Goal: Browse casually: Explore the website without a specific task or goal

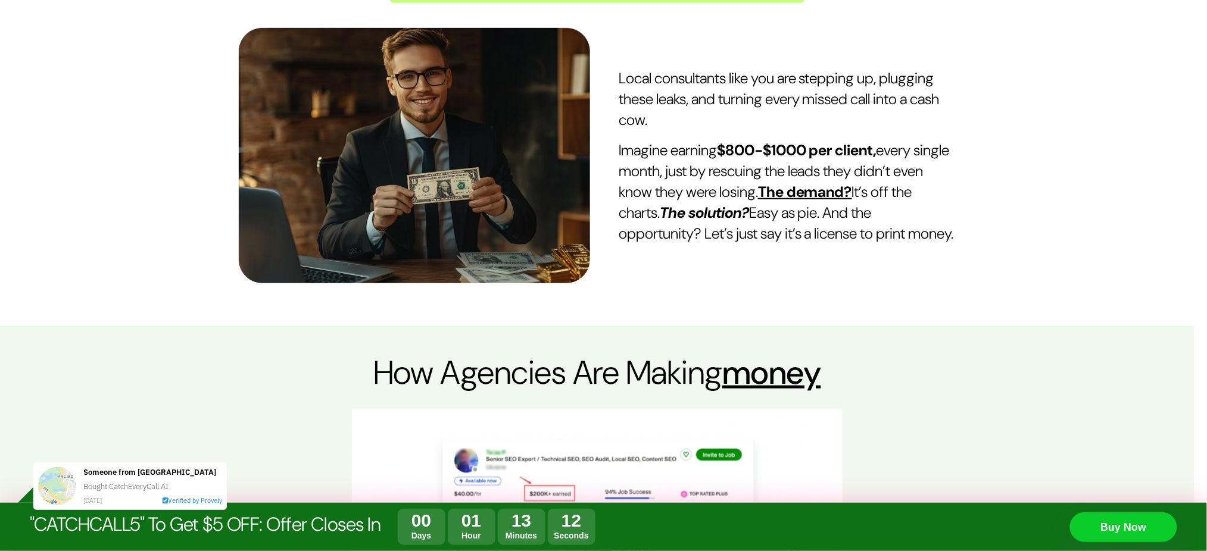
scroll to position [3551, 0]
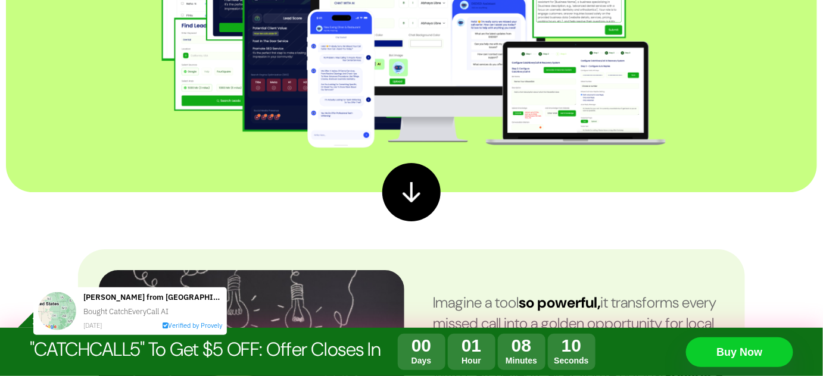
scroll to position [5919, 0]
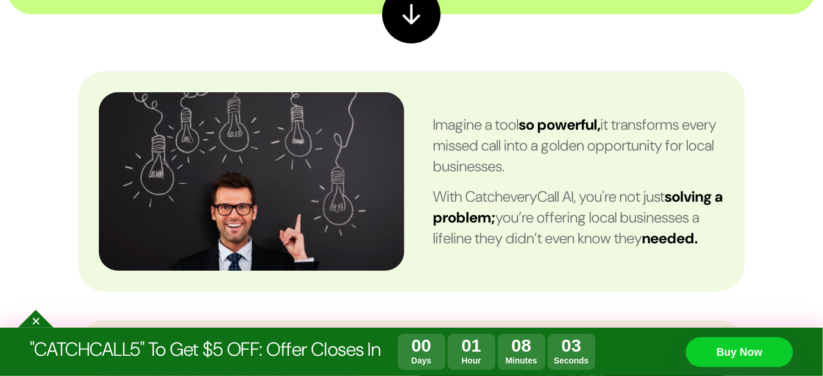
drag, startPoint x: 726, startPoint y: 32, endPoint x: 88, endPoint y: 231, distance: 667.8
click at [0, 0] on div "1071x334 frames : 0 0 / 12 secs" at bounding box center [0, 0] width 0 height 0
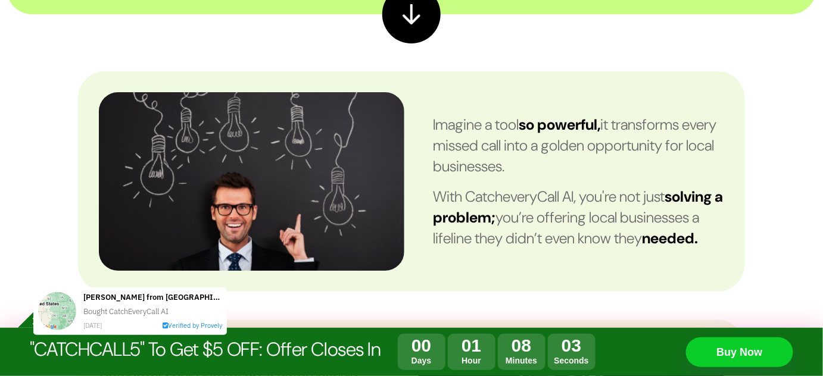
scroll to position [0, 0]
click at [0, 0] on icon at bounding box center [0, 0] width 0 height 0
drag, startPoint x: 86, startPoint y: 121, endPoint x: 410, endPoint y: 96, distance: 324.8
click at [0, 0] on div at bounding box center [0, 0] width 0 height 0
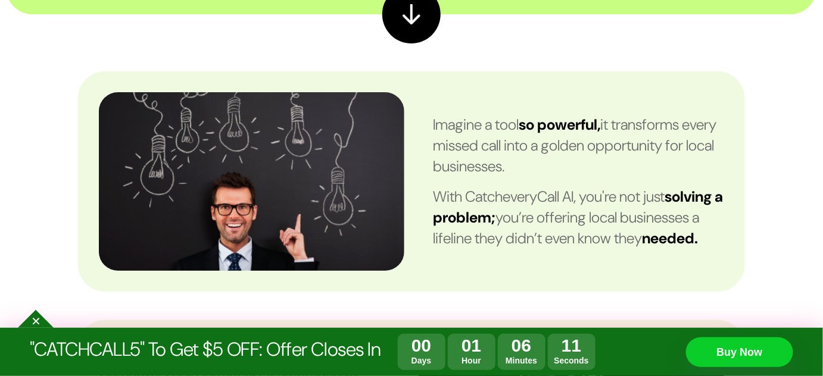
click at [0, 0] on icon at bounding box center [0, 0] width 0 height 0
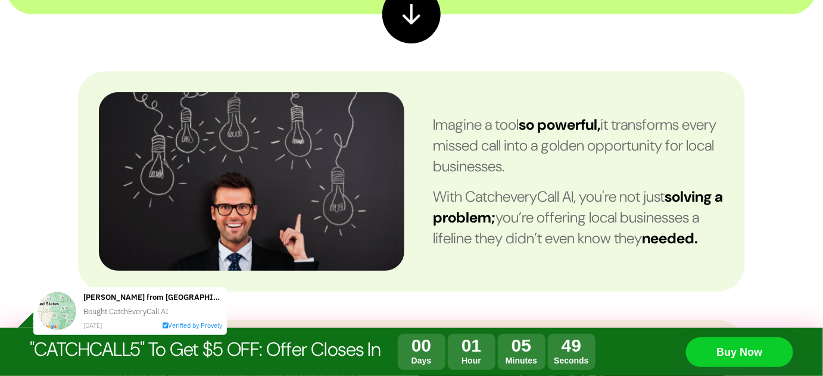
drag, startPoint x: 583, startPoint y: 11, endPoint x: 582, endPoint y: 23, distance: 12.0
click at [0, 0] on div at bounding box center [0, 0] width 0 height 0
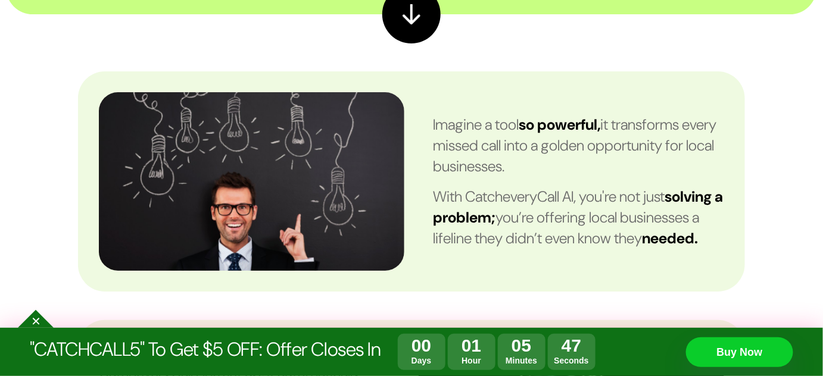
drag, startPoint x: 729, startPoint y: 145, endPoint x: 743, endPoint y: 145, distance: 14.3
click at [0, 0] on div "544x304 frames : 0 0 / 12 secs" at bounding box center [0, 0] width 0 height 0
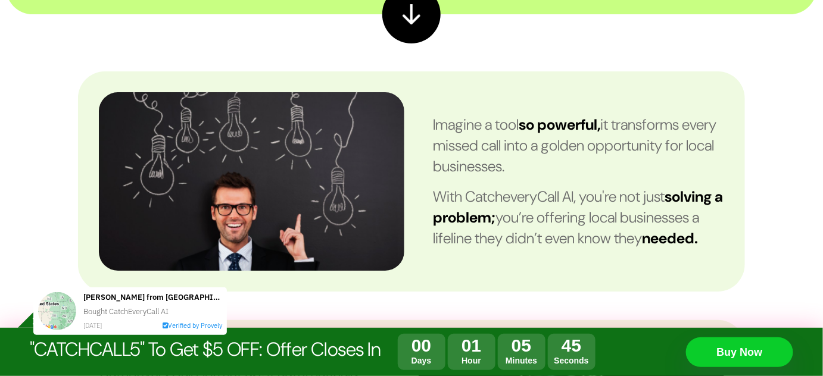
drag, startPoint x: 534, startPoint y: 257, endPoint x: 538, endPoint y: 240, distance: 17.2
click at [0, 0] on div "544x274 frames : 0 0 / 12 secs" at bounding box center [0, 0] width 0 height 0
click at [0, 0] on icon at bounding box center [0, 0] width 0 height 0
